Goal: Task Accomplishment & Management: Complete application form

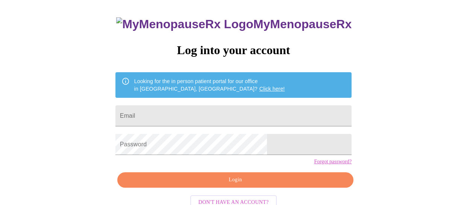
scroll to position [59, 0]
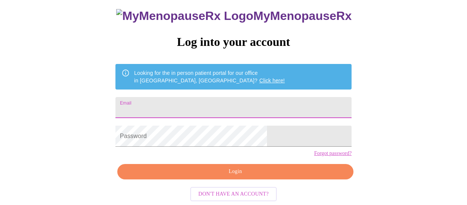
click at [259, 97] on input "Email" at bounding box center [233, 107] width 236 height 21
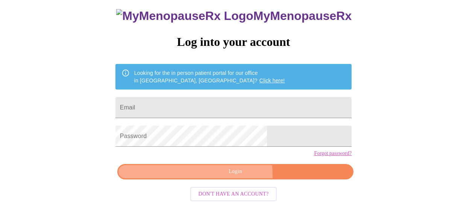
click at [237, 176] on span "Login" at bounding box center [235, 171] width 219 height 9
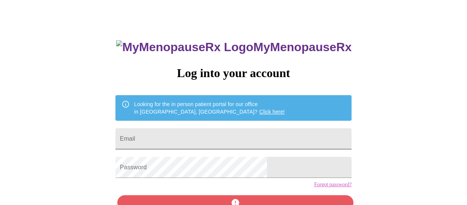
scroll to position [44, 0]
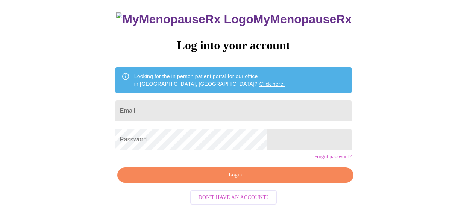
click at [352, 111] on div at bounding box center [352, 111] width 0 height 0
click at [314, 160] on link "Forgot password?" at bounding box center [333, 157] width 38 height 6
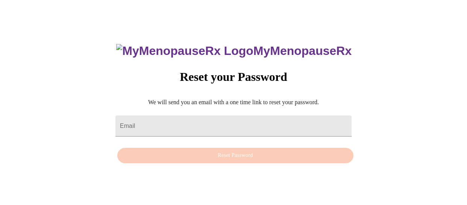
scroll to position [8, 0]
click at [252, 120] on input "Email" at bounding box center [233, 125] width 236 height 21
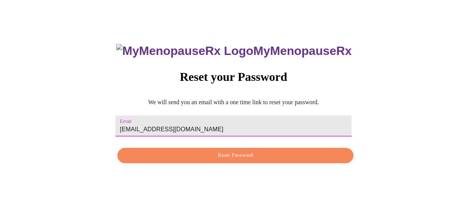
type input "steeleburton@gmail.com"
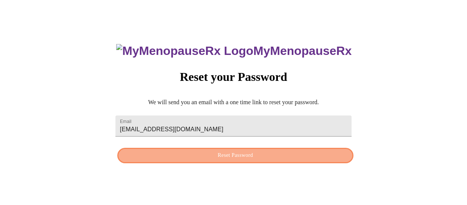
click at [266, 157] on span "Reset Password" at bounding box center [235, 155] width 219 height 9
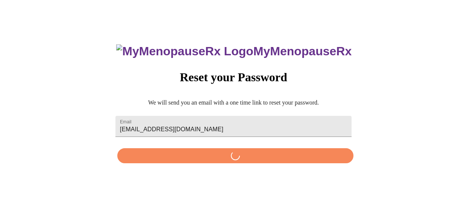
scroll to position [0, 0]
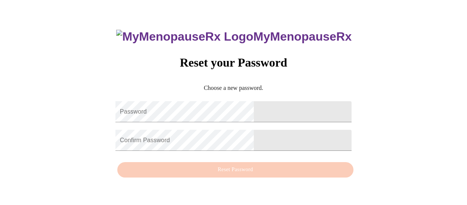
scroll to position [8, 0]
click at [302, 85] on p "Choose a new password." at bounding box center [233, 88] width 236 height 7
click at [309, 82] on div "MyMenopauseRx Reset your Password Choose a new password. Password Confirm Passw…" at bounding box center [233, 100] width 251 height 164
click at [288, 65] on div "MyMenopauseRx Reset your Password Choose a new password. Password Confirm Passw…" at bounding box center [233, 100] width 251 height 164
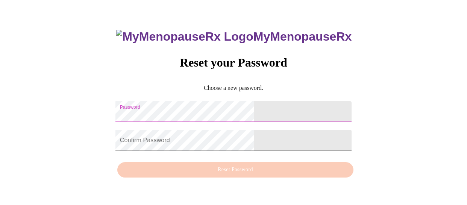
click at [157, 104] on div "MyMenopauseRx Reset your Password Choose a new password. Password Confirm Passw…" at bounding box center [233, 100] width 251 height 164
click at [323, 65] on div "MyMenopauseRx Reset your Password Choose a new password. Password Confirm Passw…" at bounding box center [233, 99] width 461 height 205
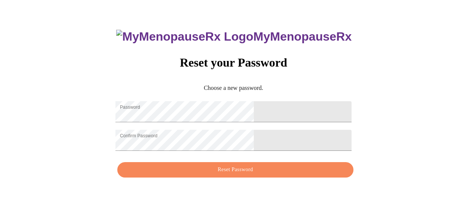
click at [403, 106] on div "MyMenopauseRx Reset your Password Choose a new password. Password Confirm Passw…" at bounding box center [233, 99] width 461 height 205
click at [295, 174] on span "Reset Password" at bounding box center [235, 169] width 219 height 9
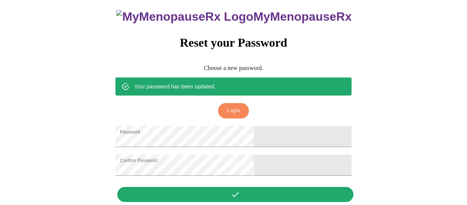
scroll to position [9, 0]
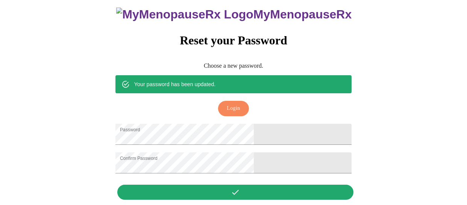
click at [244, 101] on button "Login" at bounding box center [233, 108] width 30 height 15
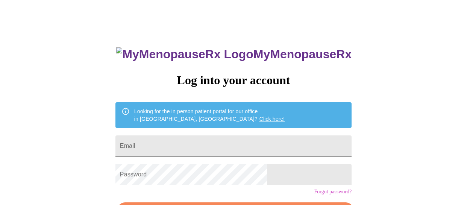
click at [220, 142] on input "Email" at bounding box center [233, 145] width 236 height 21
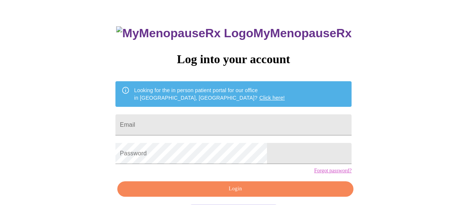
scroll to position [47, 0]
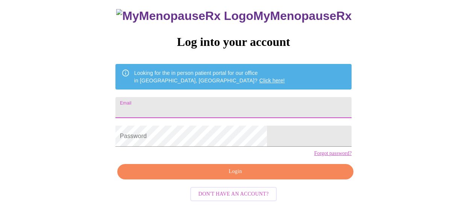
click at [279, 97] on input "Email" at bounding box center [233, 107] width 236 height 21
click at [174, 109] on input "Email" at bounding box center [233, 107] width 236 height 21
type input "steeleburton@gmail.com"
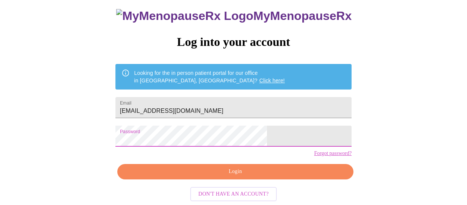
click at [245, 176] on span "Login" at bounding box center [235, 171] width 219 height 9
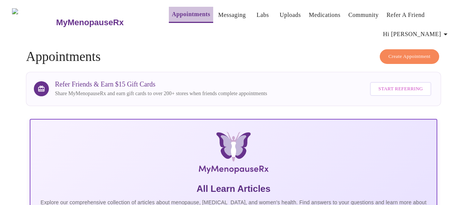
click at [172, 12] on link "Appointments" at bounding box center [191, 14] width 38 height 11
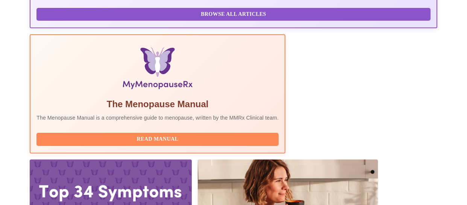
scroll to position [217, 0]
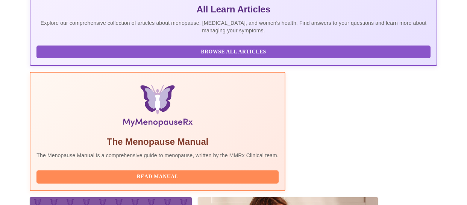
scroll to position [217, 0]
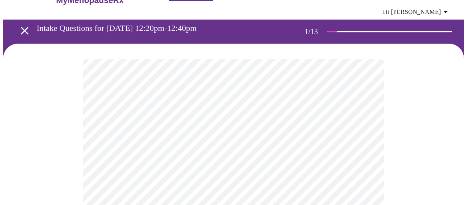
scroll to position [27, 0]
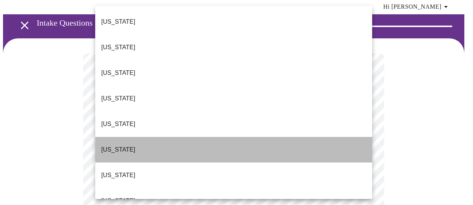
click at [295, 137] on li "Colorado" at bounding box center [233, 150] width 277 height 26
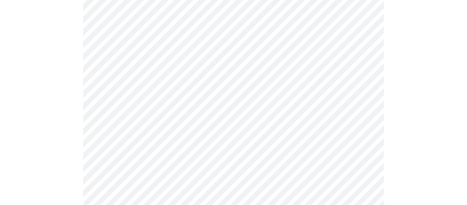
scroll to position [123, 0]
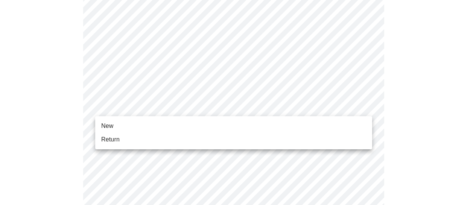
click at [356, 121] on li "New" at bounding box center [233, 126] width 277 height 14
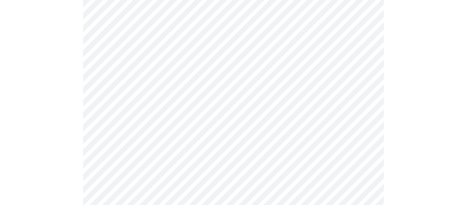
scroll to position [463, 0]
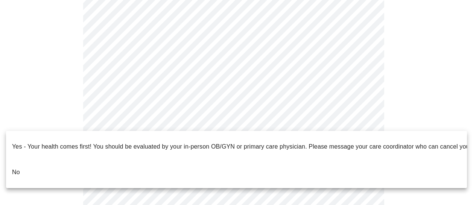
click at [291, 160] on li "No" at bounding box center [236, 172] width 461 height 26
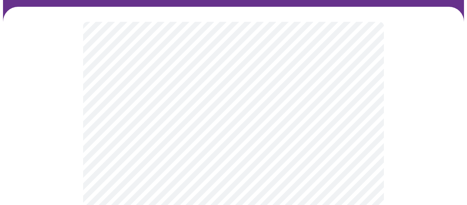
scroll to position [63, 0]
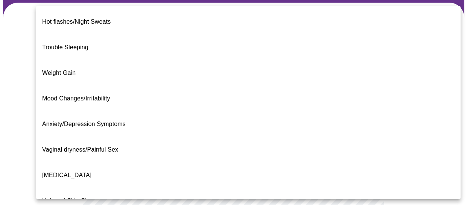
click at [363, 103] on body "MyMenopauseRx Appointments Messaging Labs Uploads Medications Community Refer a…" at bounding box center [236, 171] width 467 height 463
click at [341, 162] on li "Decreased libido" at bounding box center [248, 175] width 424 height 26
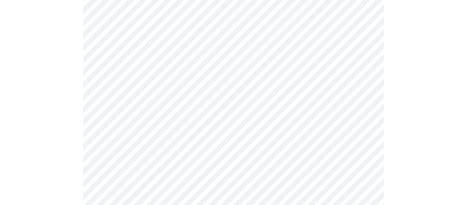
scroll to position [124, 0]
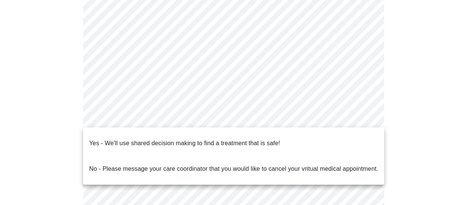
click at [365, 117] on body "MyMenopauseRx Appointments Messaging Labs Uploads Medications Community Refer a…" at bounding box center [236, 108] width 467 height 458
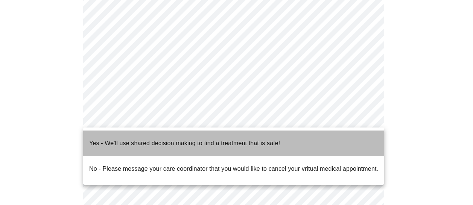
click at [348, 138] on li "Yes - We'll use shared decision making to find a treatment that is safe!" at bounding box center [233, 143] width 301 height 26
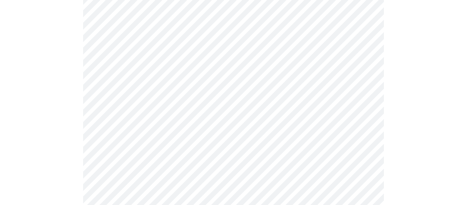
scroll to position [118, 0]
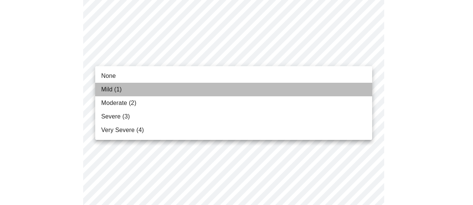
click at [344, 89] on li "Mild (1)" at bounding box center [233, 90] width 277 height 14
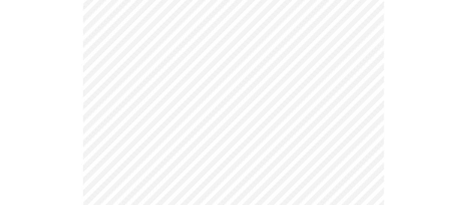
scroll to position [166, 0]
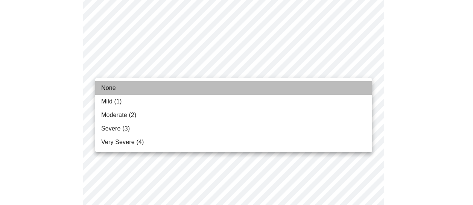
click at [346, 88] on li "None" at bounding box center [233, 88] width 277 height 14
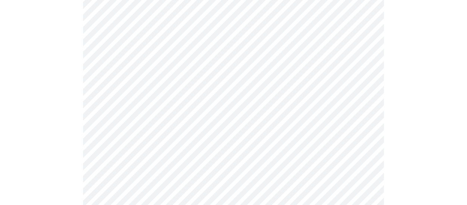
scroll to position [178, 0]
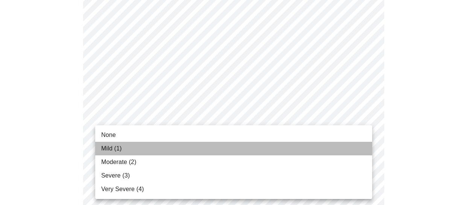
click at [341, 147] on li "Mild (1)" at bounding box center [233, 149] width 277 height 14
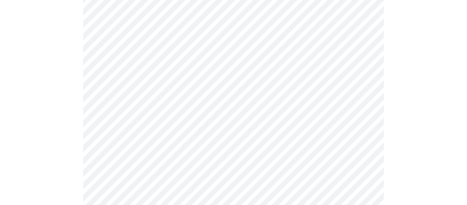
scroll to position [237, 0]
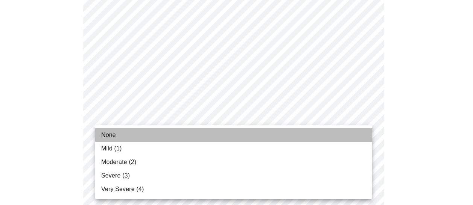
click at [350, 135] on li "None" at bounding box center [233, 135] width 277 height 14
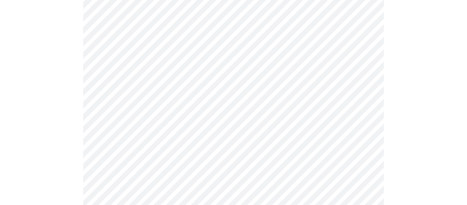
scroll to position [305, 0]
click at [366, 96] on body "MyMenopauseRx Appointments Messaging Labs Uploads Medications Community Refer a…" at bounding box center [236, 182] width 467 height 969
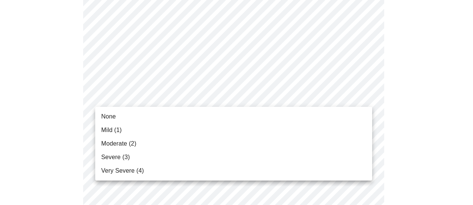
click at [352, 125] on li "Mild (1)" at bounding box center [233, 130] width 277 height 14
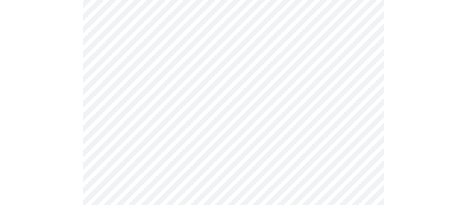
scroll to position [354, 0]
click at [365, 96] on body "MyMenopauseRx Appointments Messaging Labs Uploads Medications Community Refer a…" at bounding box center [236, 128] width 467 height 958
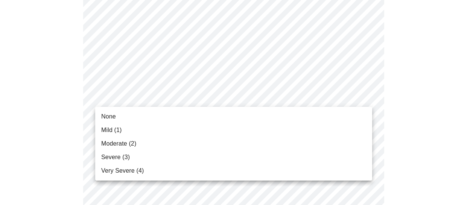
click at [351, 124] on li "Mild (1)" at bounding box center [233, 130] width 277 height 14
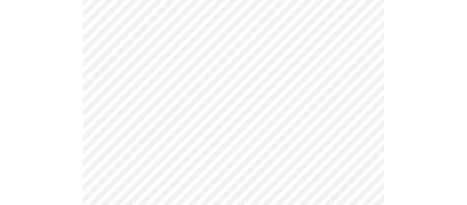
scroll to position [418, 0]
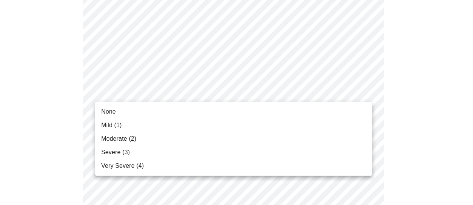
click at [363, 92] on body "MyMenopauseRx Appointments Messaging Labs Uploads Medications Community Refer a…" at bounding box center [236, 59] width 467 height 948
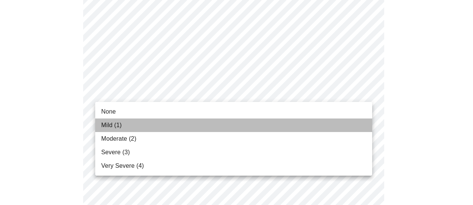
click at [347, 121] on li "Mild (1)" at bounding box center [233, 125] width 277 height 14
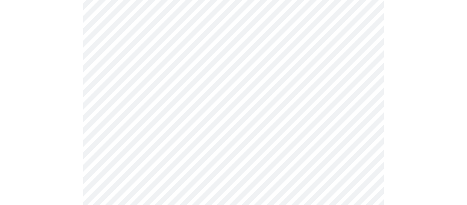
scroll to position [470, 0]
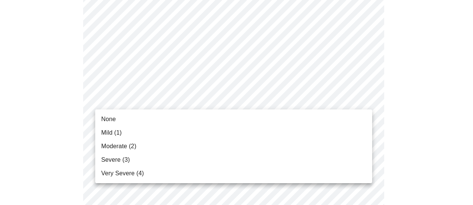
click at [364, 99] on body "MyMenopauseRx Appointments Messaging Labs Uploads Medications Community Refer a…" at bounding box center [236, 1] width 467 height 937
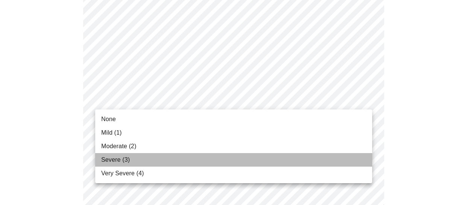
click at [328, 158] on li "Severe (3)" at bounding box center [233, 160] width 277 height 14
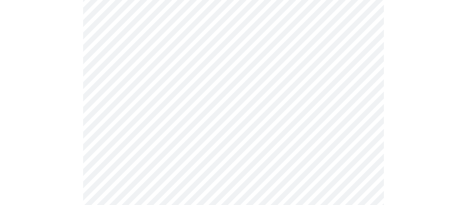
scroll to position [497, 0]
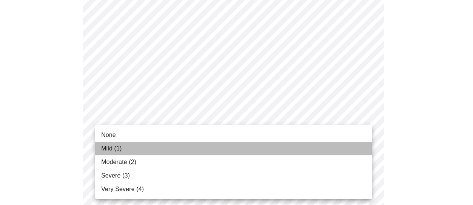
click at [344, 152] on li "Mild (1)" at bounding box center [233, 149] width 277 height 14
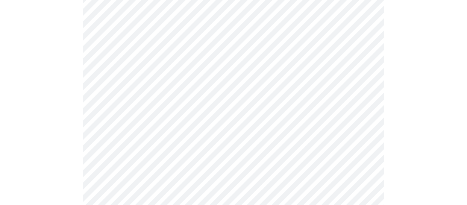
scroll to position [584, 0]
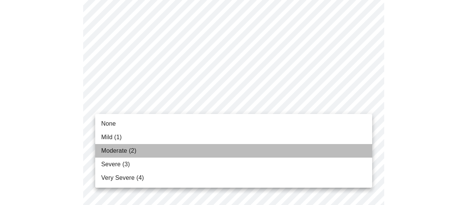
click at [332, 149] on li "Moderate (2)" at bounding box center [233, 151] width 277 height 14
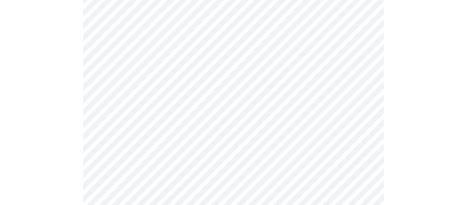
scroll to position [629, 0]
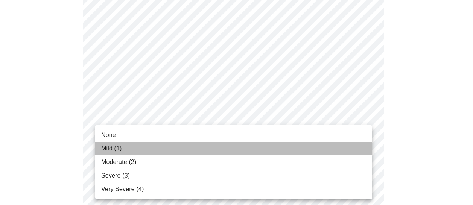
click at [354, 142] on li "Mild (1)" at bounding box center [233, 149] width 277 height 14
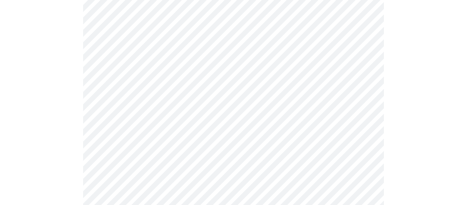
scroll to position [387, 0]
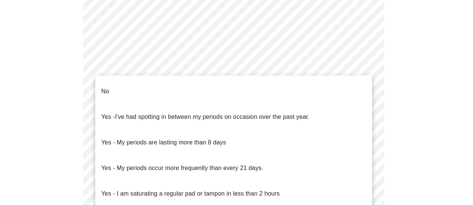
click at [354, 89] on li "No" at bounding box center [233, 92] width 277 height 26
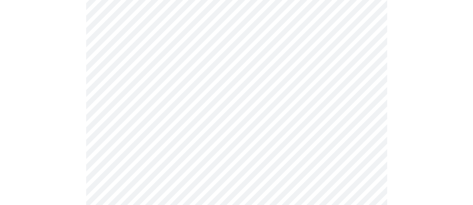
scroll to position [439, 0]
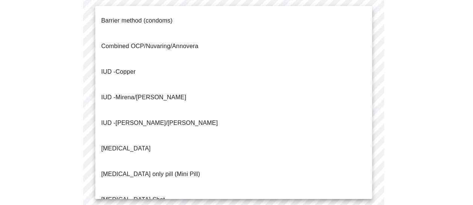
scroll to position [28, 0]
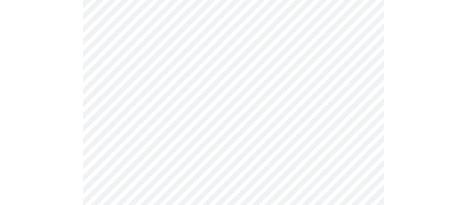
scroll to position [454, 0]
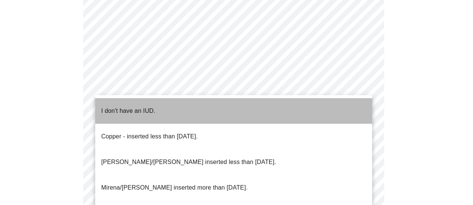
click at [353, 100] on li "I don't have an IUD." at bounding box center [233, 111] width 277 height 26
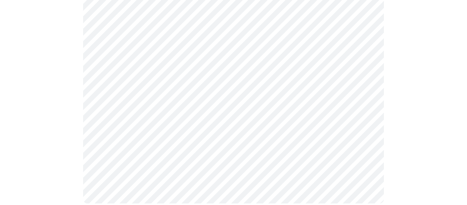
scroll to position [528, 0]
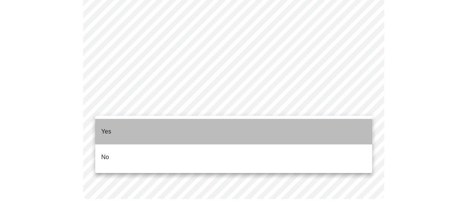
click at [346, 129] on li "Yes" at bounding box center [233, 132] width 277 height 26
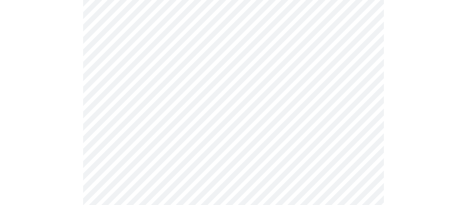
scroll to position [132, 0]
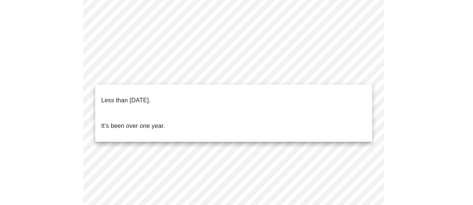
click at [364, 75] on body "MyMenopauseRx Appointments Messaging Labs Uploads Medications Community Refer a…" at bounding box center [236, 181] width 467 height 620
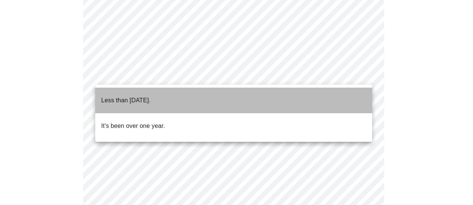
click at [350, 99] on li "Less than one year ago." at bounding box center [233, 101] width 277 height 26
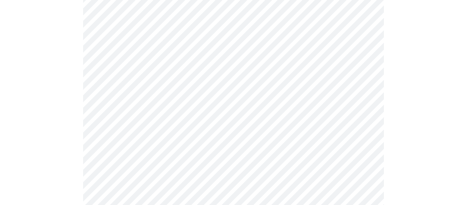
scroll to position [176, 0]
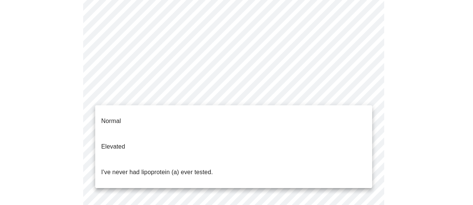
click at [364, 94] on body "MyMenopauseRx Appointments Messaging Labs Uploads Medications Community Refer a…" at bounding box center [236, 134] width 467 height 615
click at [349, 119] on li "Normal" at bounding box center [233, 121] width 277 height 26
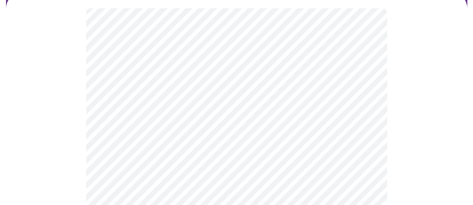
scroll to position [75, 0]
click at [251, 148] on body "MyMenopauseRx Appointments Messaging Labs Uploads Medications Community Refer a…" at bounding box center [236, 134] width 467 height 412
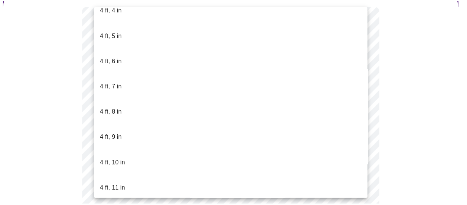
scroll to position [425, 0]
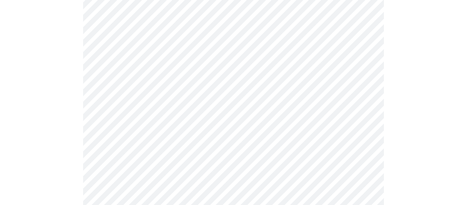
scroll to position [2060, 0]
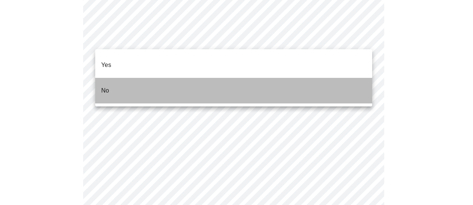
click at [289, 80] on li "No" at bounding box center [233, 91] width 277 height 26
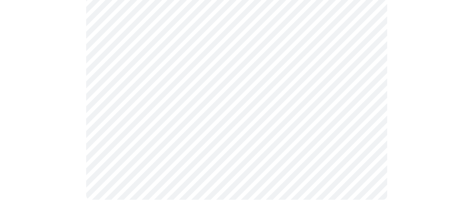
scroll to position [540, 0]
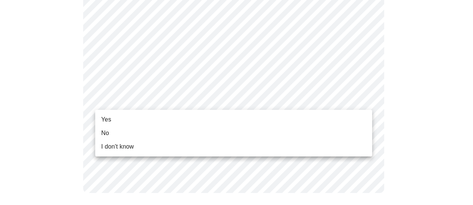
click at [347, 123] on li "Yes" at bounding box center [233, 120] width 277 height 14
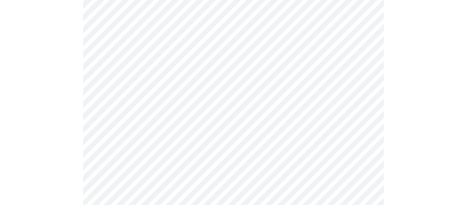
scroll to position [120, 0]
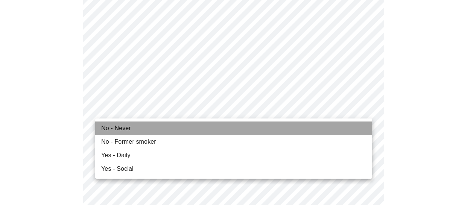
click at [279, 131] on li "No - Never" at bounding box center [233, 128] width 277 height 14
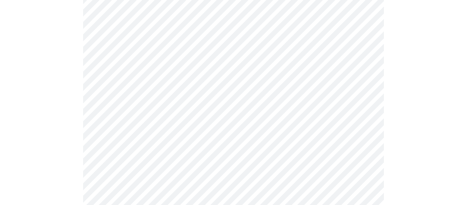
scroll to position [711, 0]
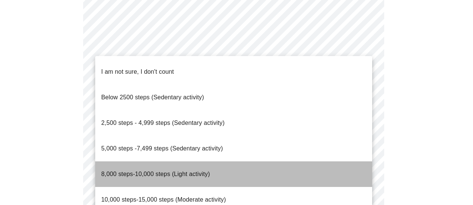
click at [186, 171] on span "8,000 steps-10,000 steps (Light activity)" at bounding box center [155, 174] width 109 height 6
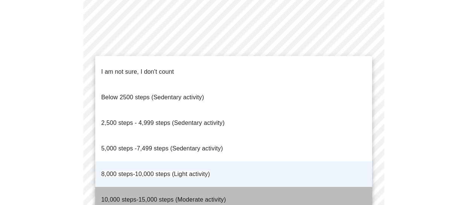
click at [278, 187] on li "10,000 steps-15,000 steps (Moderate activity)" at bounding box center [233, 200] width 277 height 26
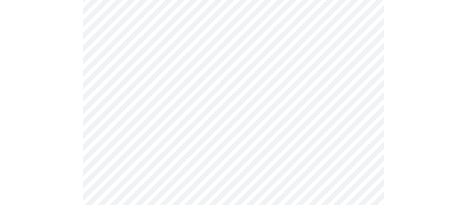
scroll to position [731, 0]
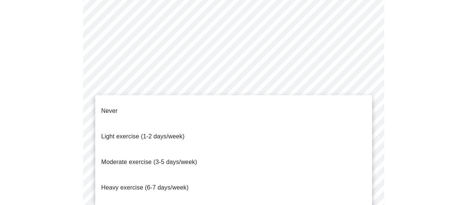
click at [304, 175] on li "Heavy exercise (6-7 days/week)" at bounding box center [233, 188] width 277 height 26
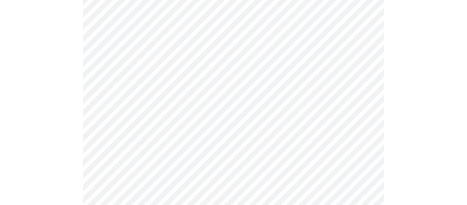
scroll to position [768, 0]
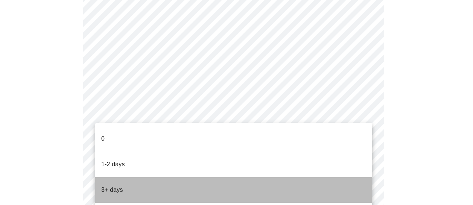
click at [306, 178] on li "3+ days" at bounding box center [233, 190] width 277 height 26
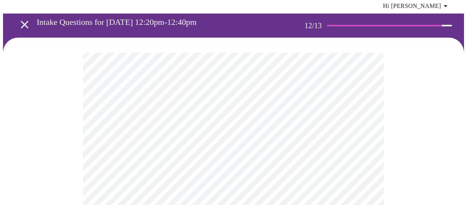
scroll to position [36, 0]
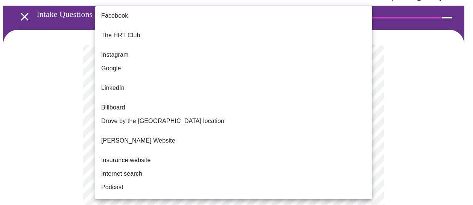
click at [257, 129] on body "MyMenopauseRx Appointments Messaging Labs Uploads Medications Community Refer a…" at bounding box center [236, 97] width 467 height 261
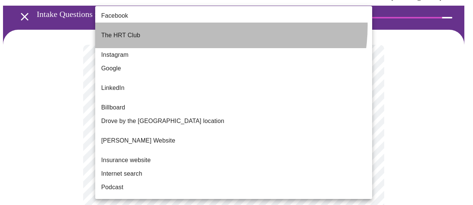
click at [191, 26] on li "The HRT Club" at bounding box center [233, 36] width 277 height 26
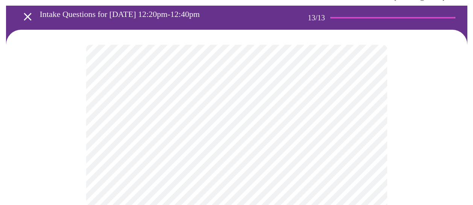
scroll to position [0, 0]
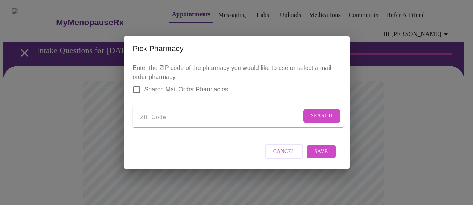
click at [149, 116] on input "Send a message to your care team" at bounding box center [220, 117] width 161 height 12
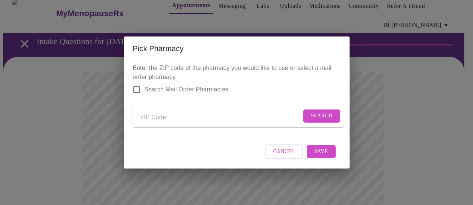
click at [209, 85] on span "Search Mail Order Pharmacies" at bounding box center [186, 89] width 84 height 9
click at [144, 82] on input "Search Mail Order Pharmacies" at bounding box center [137, 90] width 16 height 16
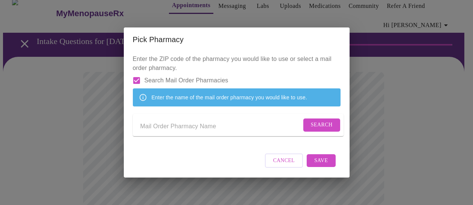
click at [140, 73] on input "Search Mail Order Pharmacies" at bounding box center [137, 81] width 16 height 16
checkbox input "false"
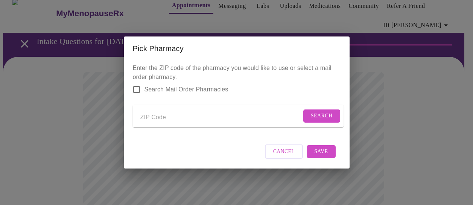
click at [319, 113] on span "Search" at bounding box center [322, 115] width 22 height 9
click at [226, 111] on input "Send a message to your care team" at bounding box center [227, 117] width 174 height 12
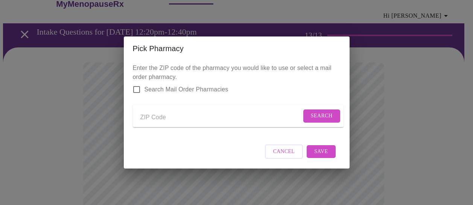
click at [229, 105] on form "Search" at bounding box center [238, 116] width 211 height 22
click at [218, 115] on input "Send a message to your care team" at bounding box center [220, 117] width 161 height 12
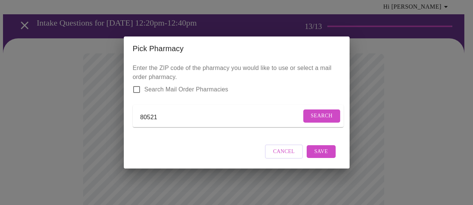
type input "80521"
click at [279, 70] on p "Enter the ZIP code of the pharmacy you would like to use or select a mail order…" at bounding box center [237, 99] width 208 height 70
click at [317, 113] on span "Search" at bounding box center [322, 115] width 22 height 9
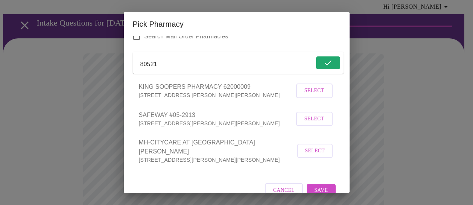
scroll to position [46, 0]
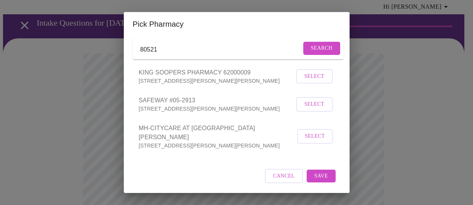
click at [311, 109] on span "Select" at bounding box center [314, 104] width 20 height 9
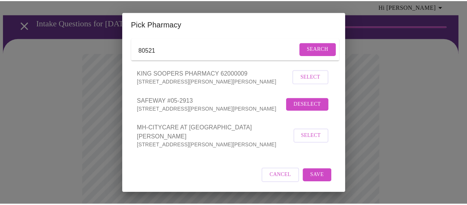
scroll to position [45, 0]
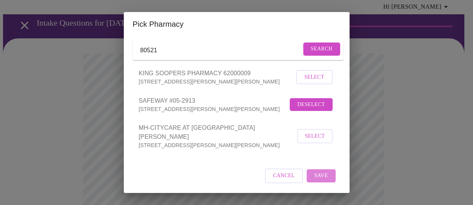
click at [319, 178] on span "Save" at bounding box center [321, 175] width 14 height 9
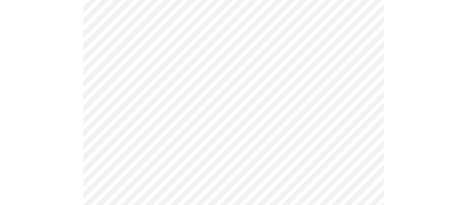
scroll to position [428, 0]
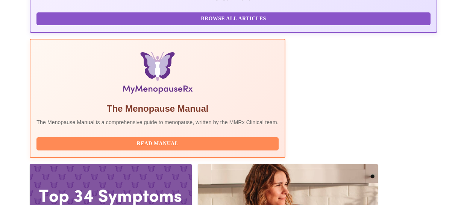
scroll to position [217, 0]
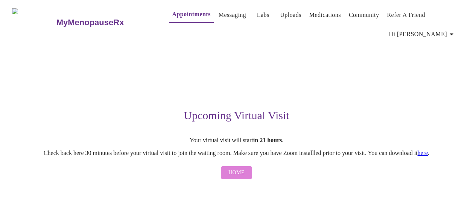
click at [241, 171] on button "Home" at bounding box center [236, 172] width 31 height 13
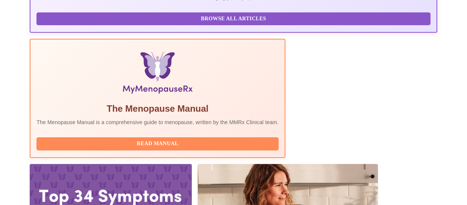
scroll to position [217, 0]
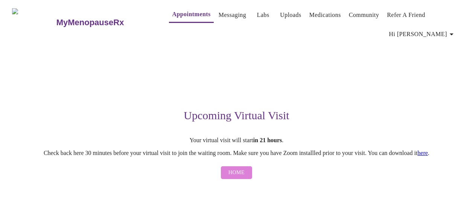
click at [236, 176] on span "Home" at bounding box center [236, 172] width 16 height 9
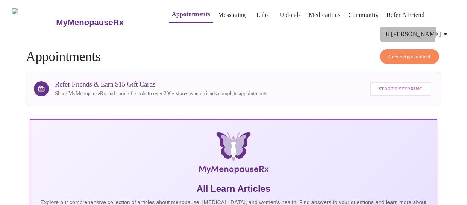
click at [441, 29] on span "Hi [PERSON_NAME]" at bounding box center [416, 34] width 67 height 11
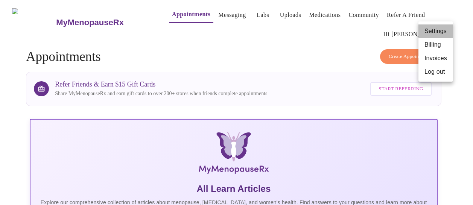
click at [435, 31] on li "Settings" at bounding box center [435, 31] width 35 height 14
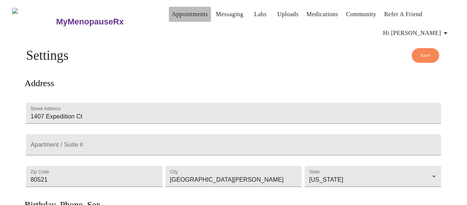
click at [172, 9] on link "Appointments" at bounding box center [190, 14] width 36 height 11
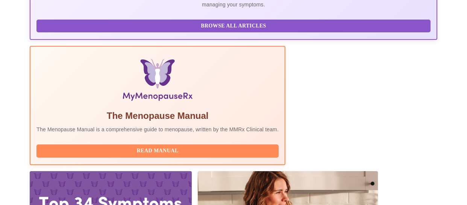
scroll to position [217, 0]
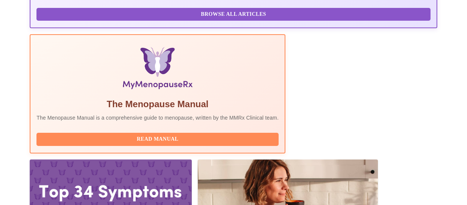
drag, startPoint x: 63, startPoint y: 87, endPoint x: 320, endPoint y: 87, distance: 256.8
